Goal: Obtain resource: Download file/media

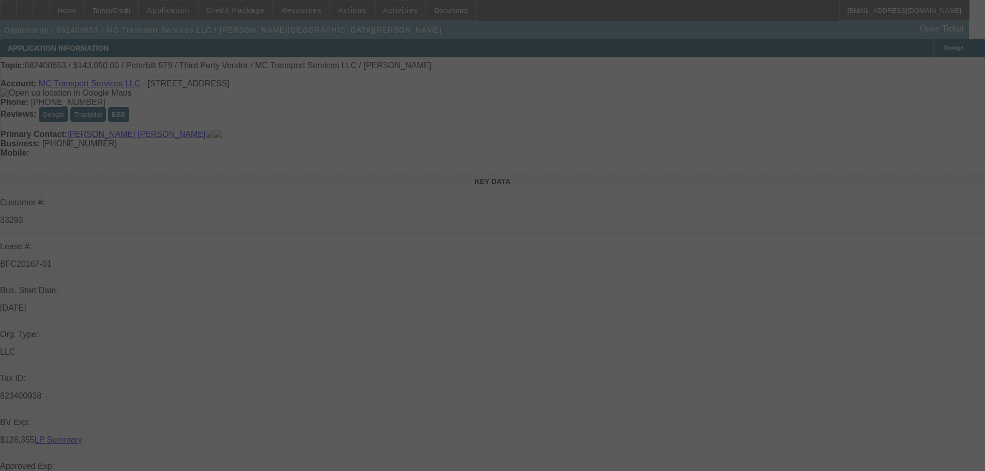
select select "0"
select select "2"
select select "0"
select select "2"
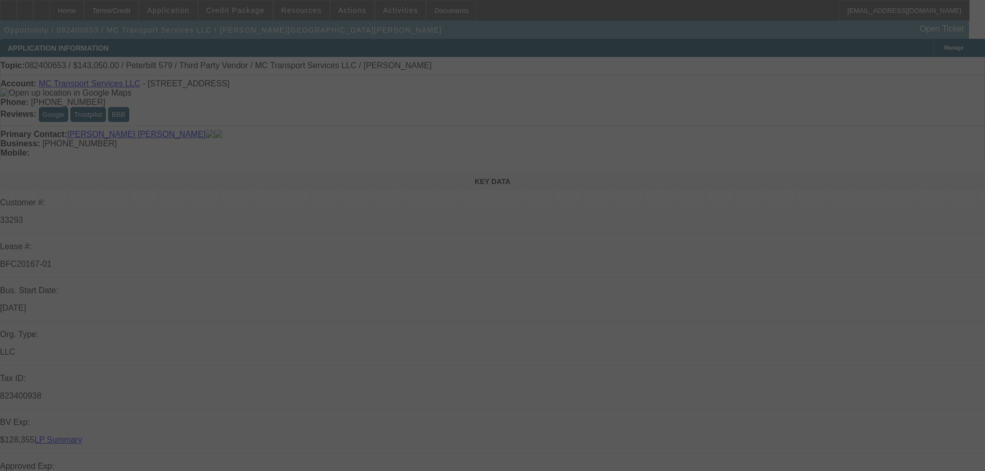
select select "0"
select select "2"
select select "0"
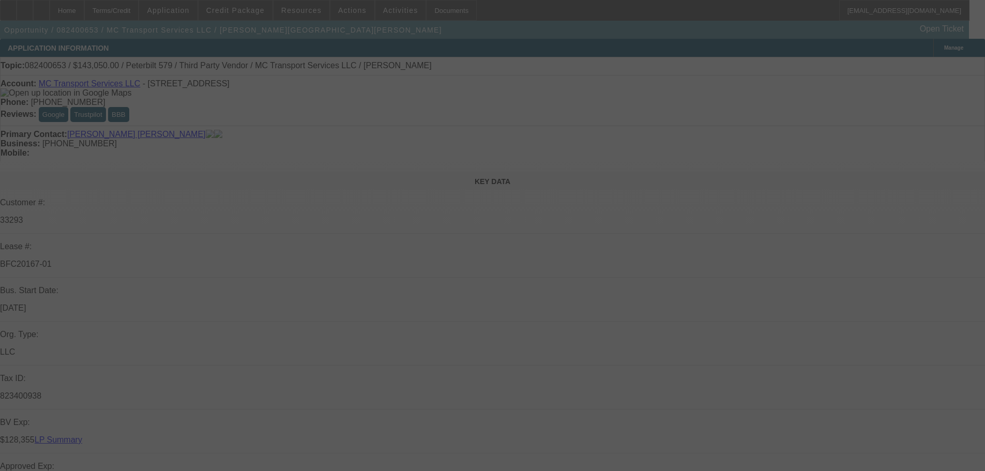
select select "2"
select select "0"
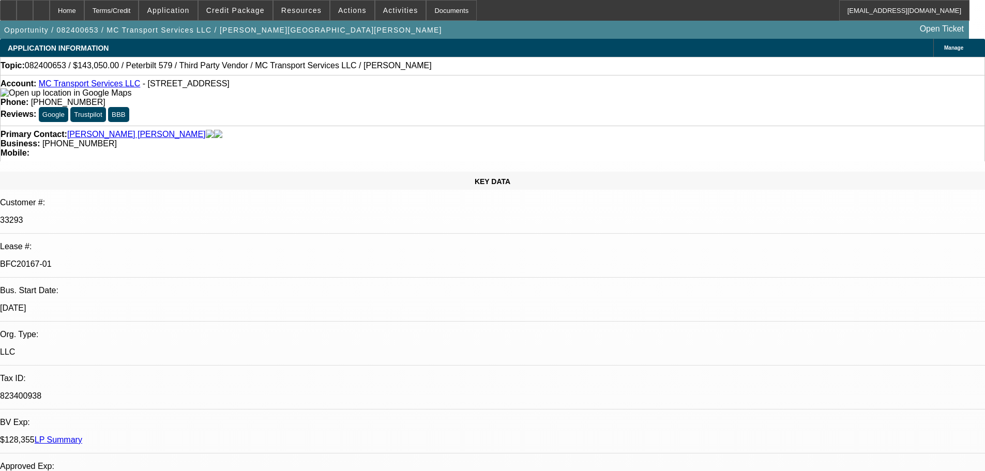
select select "1"
select select "2"
select select "6"
select select "1"
select select "2"
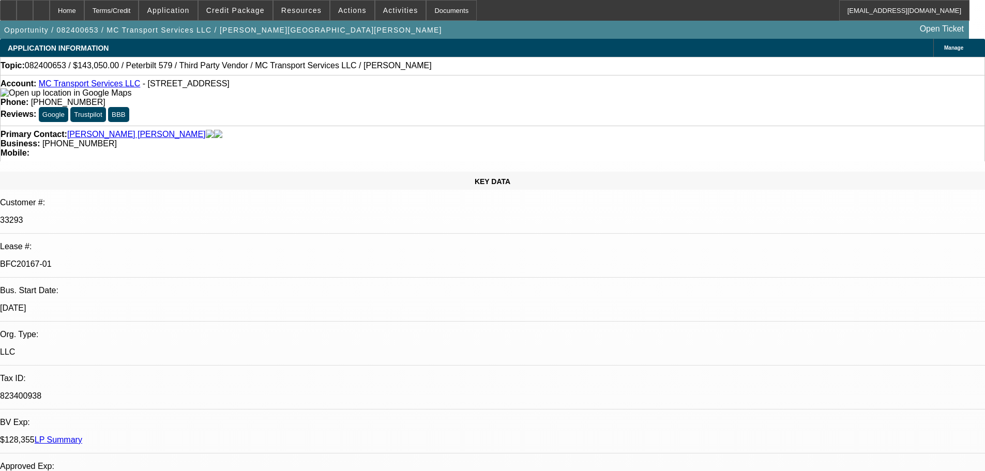
select select "6"
select select "1"
select select "2"
select select "6"
select select "1"
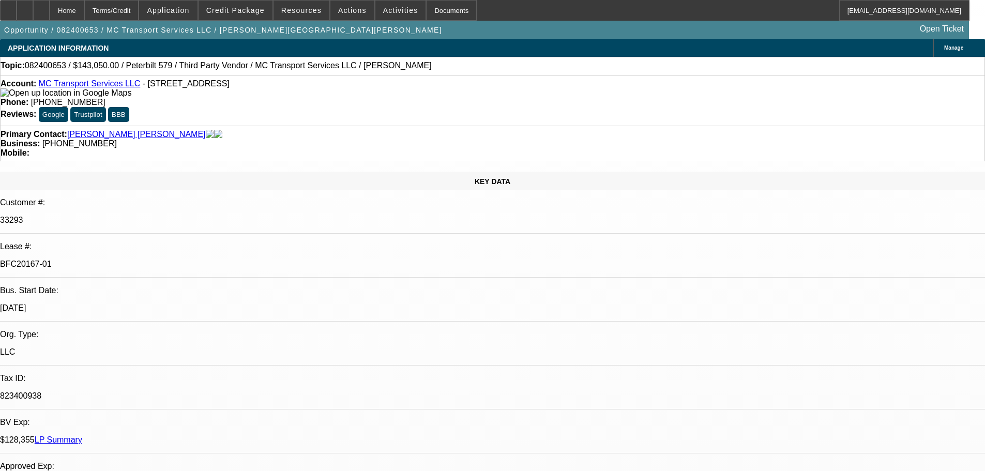
select select "2"
select select "6"
click at [249, 9] on span "Credit Package" at bounding box center [235, 10] width 58 height 8
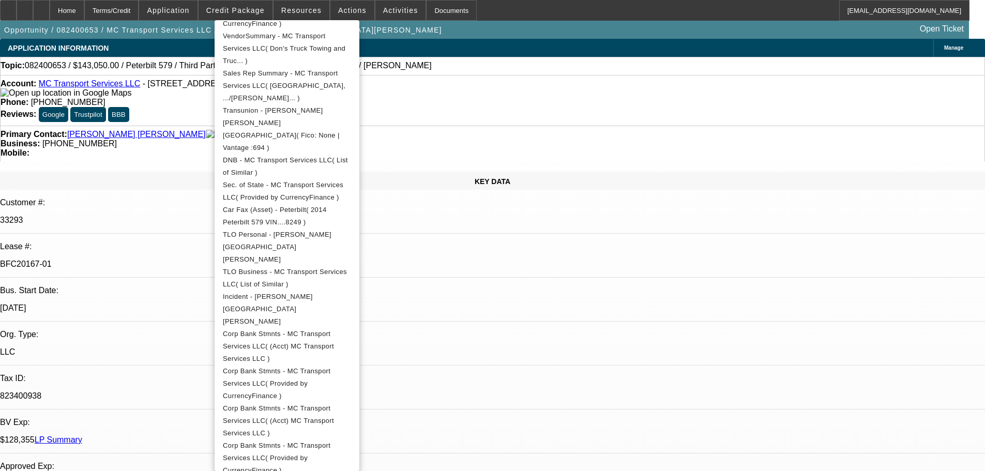
scroll to position [309, 0]
click at [327, 208] on span "Car Fax (Asset) - Peterbilt( 2014 Peterbilt 579 VIN....8249 )" at bounding box center [275, 218] width 104 height 20
